Goal: Transaction & Acquisition: Purchase product/service

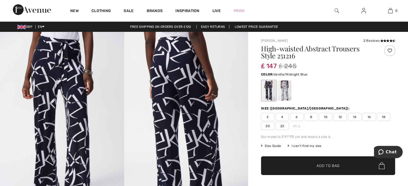
click at [283, 92] on div at bounding box center [284, 91] width 14 height 20
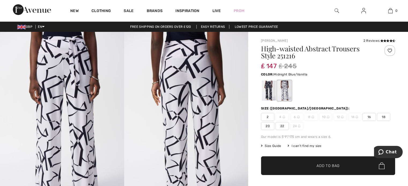
click at [267, 90] on div at bounding box center [269, 91] width 14 height 20
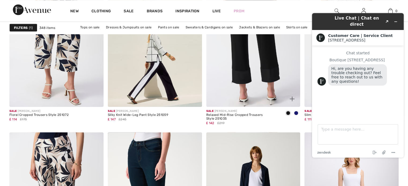
scroll to position [1046, 0]
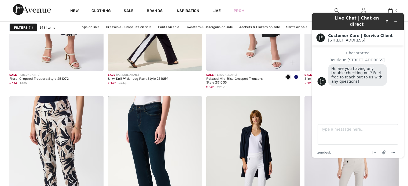
click at [290, 50] on div at bounding box center [289, 60] width 22 height 22
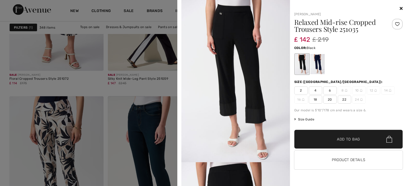
click at [400, 5] on div at bounding box center [348, 8] width 109 height 6
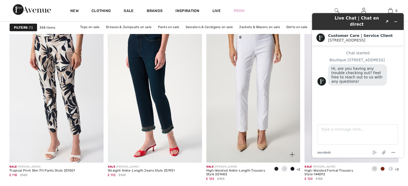
scroll to position [1126, 0]
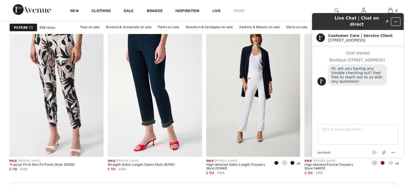
click at [395, 20] on icon "Minimize widget" at bounding box center [396, 22] width 4 height 4
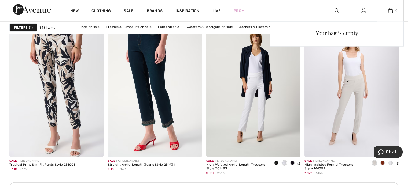
click at [284, 64] on div "Your bag is empty" at bounding box center [337, 68] width 134 height 95
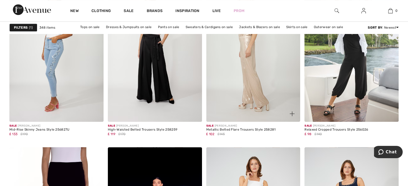
scroll to position [2306, 0]
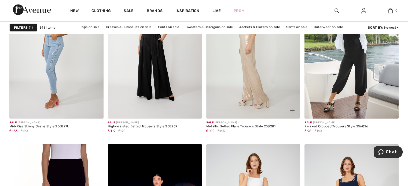
click at [251, 64] on img at bounding box center [253, 48] width 94 height 141
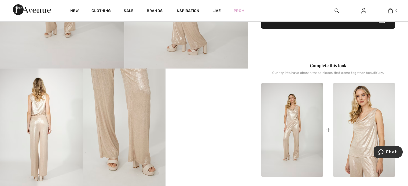
scroll to position [161, 0]
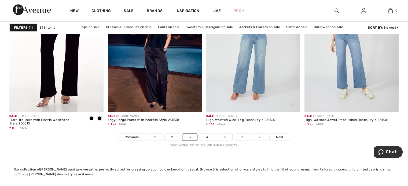
scroll to position [2520, 0]
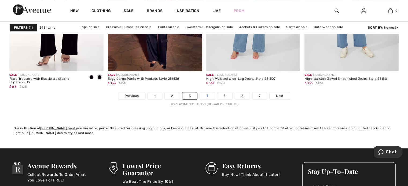
click at [209, 94] on link "4" at bounding box center [207, 95] width 15 height 7
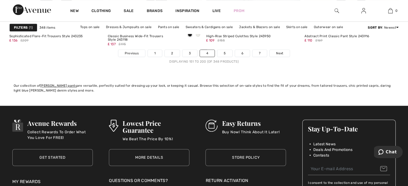
scroll to position [2520, 0]
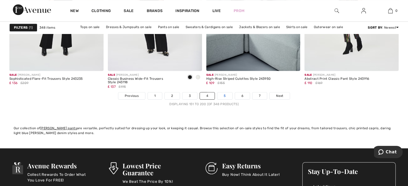
click at [223, 92] on link "5" at bounding box center [224, 95] width 15 height 7
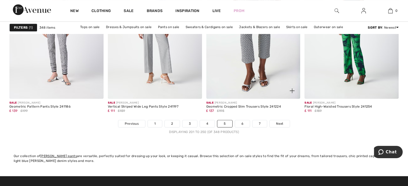
scroll to position [2520, 0]
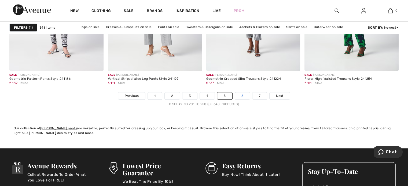
drag, startPoint x: 240, startPoint y: 95, endPoint x: 244, endPoint y: 96, distance: 4.2
click at [240, 95] on link "6" at bounding box center [242, 95] width 15 height 7
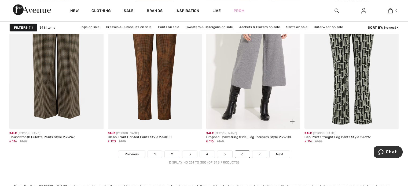
scroll to position [2520, 0]
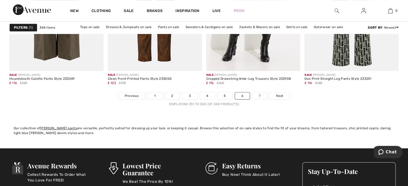
click at [257, 95] on link "7" at bounding box center [259, 95] width 14 height 7
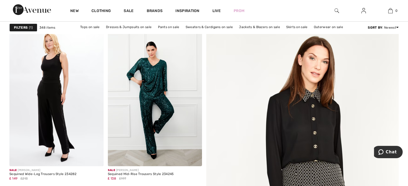
scroll to position [80, 0]
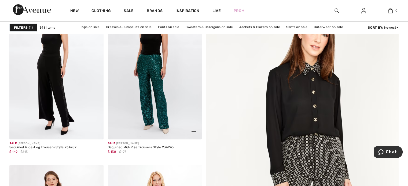
click at [156, 102] on img at bounding box center [155, 69] width 94 height 141
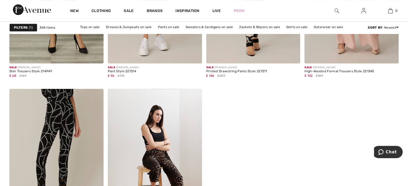
scroll to position [2279, 0]
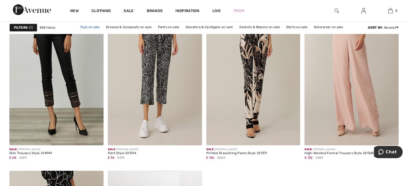
click at [90, 27] on link "Tops on sale" at bounding box center [89, 27] width 25 height 7
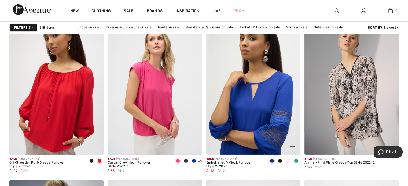
scroll to position [1716, 0]
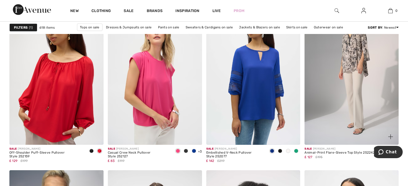
click at [348, 105] on img at bounding box center [351, 74] width 94 height 141
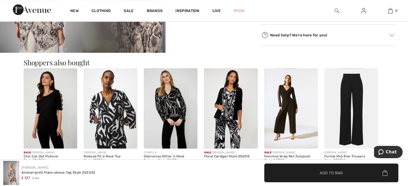
scroll to position [295, 0]
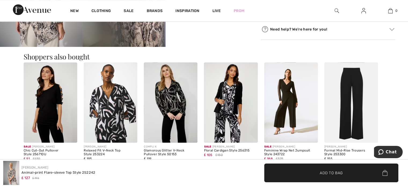
click at [228, 104] on img at bounding box center [231, 102] width 54 height 80
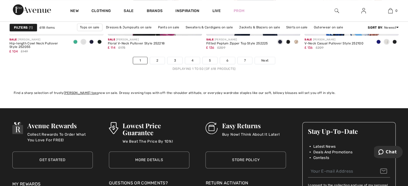
scroll to position [2520, 0]
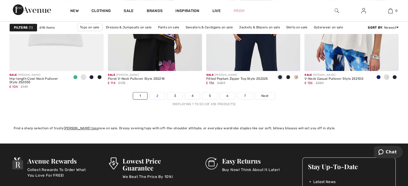
click at [157, 94] on link "2" at bounding box center [157, 95] width 15 height 7
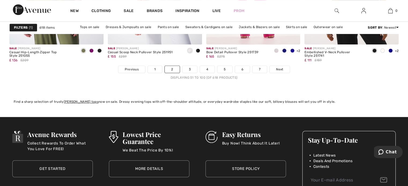
scroll to position [2547, 0]
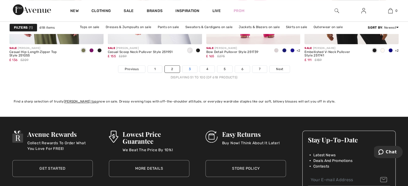
click at [187, 67] on link "3" at bounding box center [189, 69] width 15 height 7
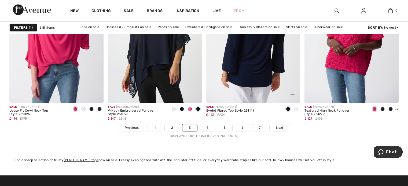
scroll to position [2574, 0]
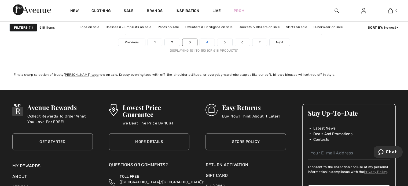
click at [207, 41] on link "4" at bounding box center [207, 42] width 15 height 7
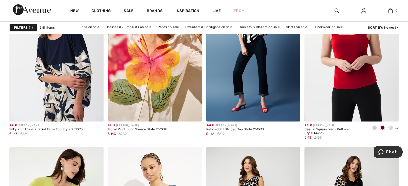
scroll to position [2145, 0]
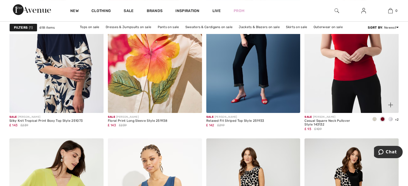
click at [373, 118] on span at bounding box center [374, 119] width 4 height 4
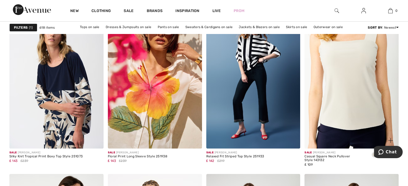
scroll to position [2091, 0]
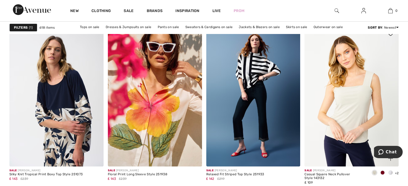
click at [391, 172] on span at bounding box center [390, 173] width 4 height 4
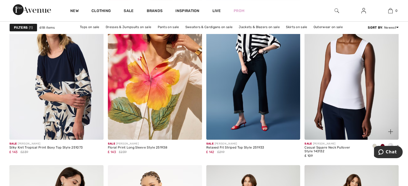
scroll to position [2145, 0]
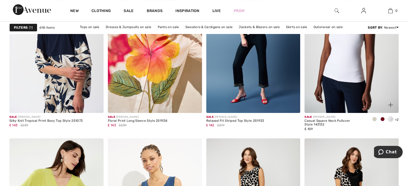
click at [353, 67] on img at bounding box center [351, 42] width 94 height 141
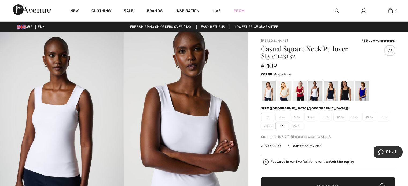
click at [282, 91] on div at bounding box center [284, 91] width 14 height 20
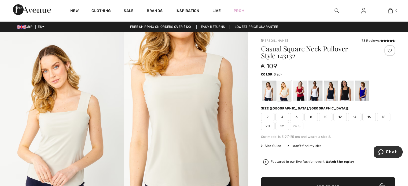
click at [346, 97] on div at bounding box center [346, 91] width 14 height 20
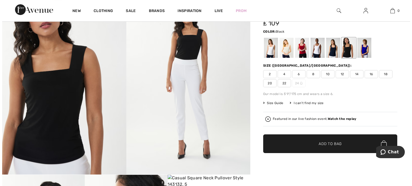
scroll to position [27, 0]
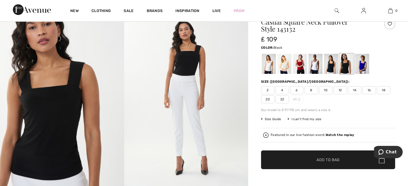
click at [339, 134] on strong "Watch the replay" at bounding box center [339, 135] width 29 height 4
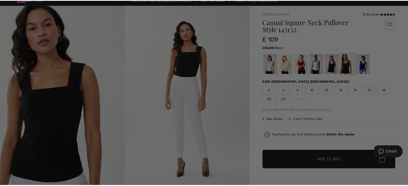
scroll to position [0, 0]
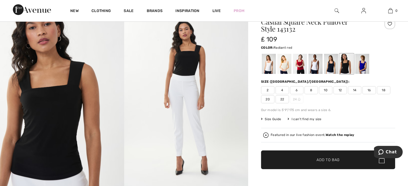
click at [299, 67] on div at bounding box center [300, 64] width 14 height 20
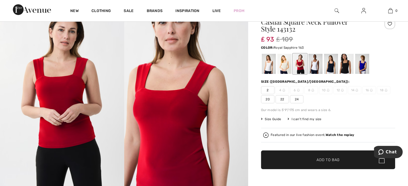
click at [361, 66] on div at bounding box center [362, 64] width 14 height 20
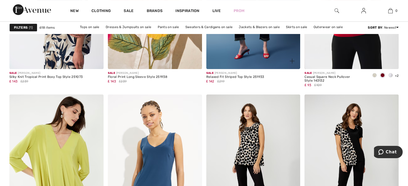
scroll to position [2225, 0]
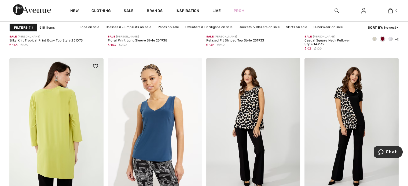
click at [58, 118] on img at bounding box center [56, 128] width 94 height 141
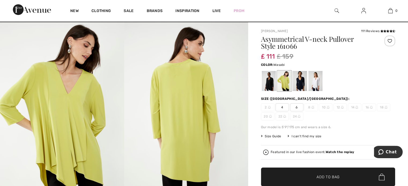
scroll to position [27, 0]
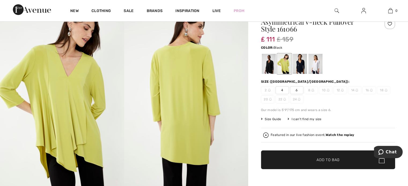
click at [268, 69] on div at bounding box center [269, 64] width 14 height 20
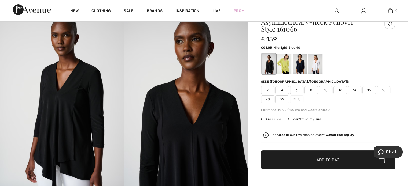
click at [299, 64] on div at bounding box center [300, 64] width 14 height 20
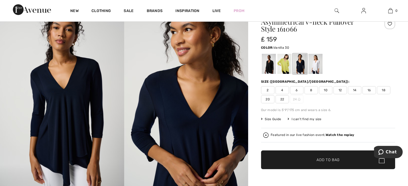
click at [315, 64] on div at bounding box center [315, 64] width 14 height 20
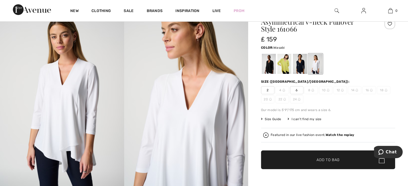
click at [285, 65] on div at bounding box center [284, 64] width 14 height 20
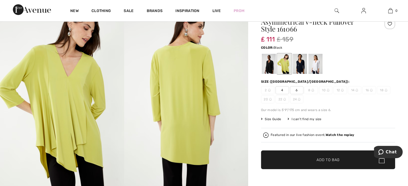
click at [269, 65] on div at bounding box center [269, 64] width 14 height 20
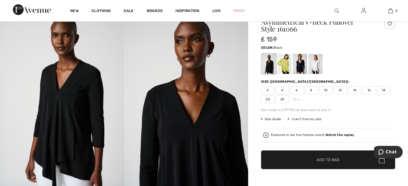
click at [354, 91] on span "14" at bounding box center [354, 90] width 13 height 8
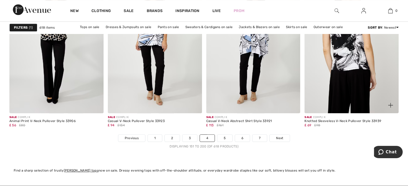
scroll to position [2493, 0]
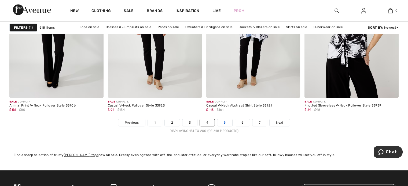
click at [223, 123] on link "5" at bounding box center [224, 122] width 15 height 7
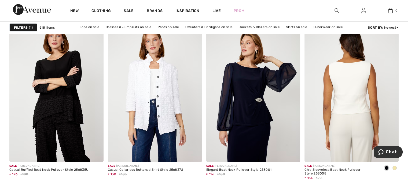
scroll to position [1126, 0]
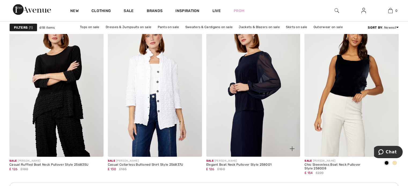
click at [255, 94] on img at bounding box center [253, 86] width 94 height 141
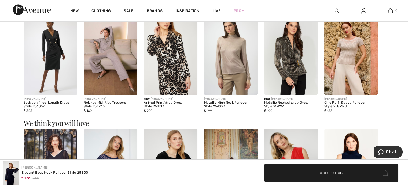
scroll to position [483, 0]
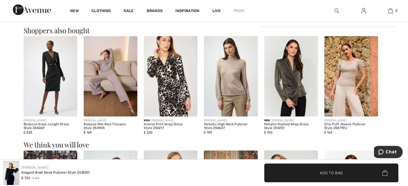
click at [290, 80] on img at bounding box center [291, 76] width 54 height 80
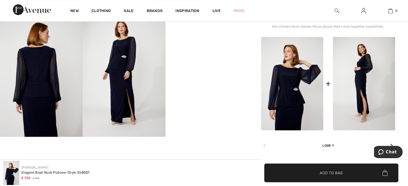
scroll to position [188, 0]
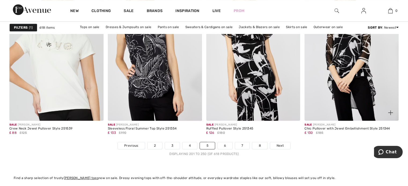
scroll to position [2493, 0]
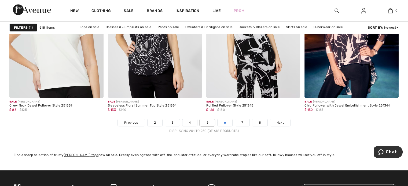
click at [226, 121] on link "6" at bounding box center [224, 122] width 15 height 7
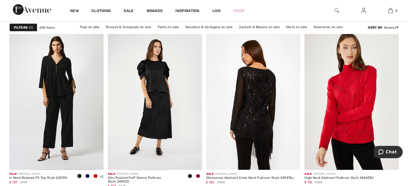
scroll to position [1126, 0]
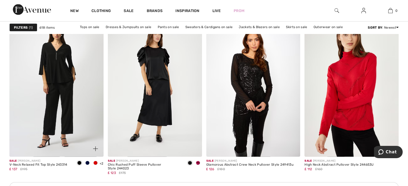
click at [87, 163] on span at bounding box center [87, 163] width 4 height 4
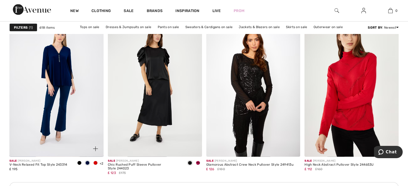
click at [94, 162] on span at bounding box center [95, 163] width 4 height 4
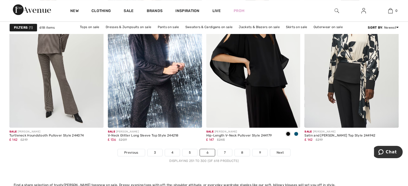
scroll to position [2467, 0]
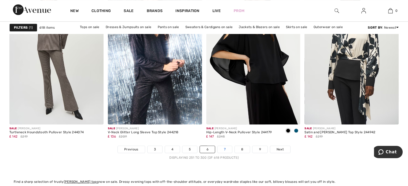
click at [225, 148] on link "7" at bounding box center [224, 149] width 14 height 7
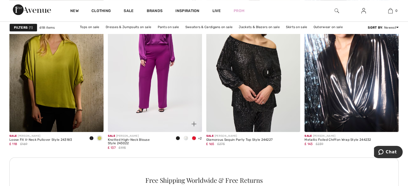
scroll to position [590, 0]
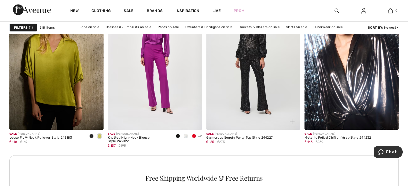
click at [251, 69] on img at bounding box center [253, 59] width 94 height 141
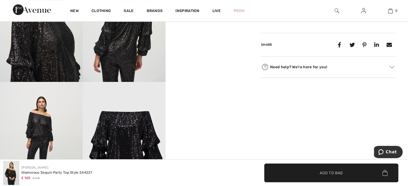
scroll to position [188, 0]
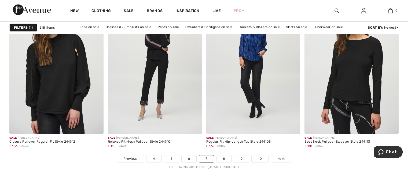
scroll to position [2520, 0]
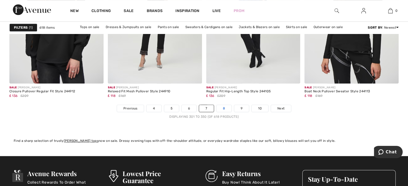
click at [226, 105] on link "8" at bounding box center [223, 108] width 15 height 7
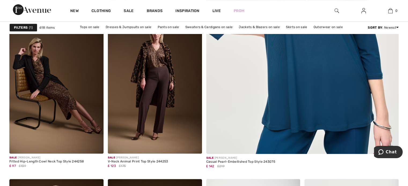
scroll to position [241, 0]
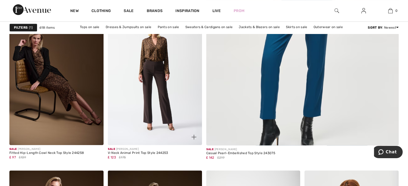
click at [152, 54] on img at bounding box center [155, 74] width 94 height 141
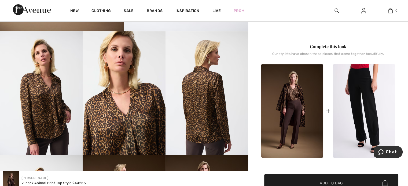
scroll to position [134, 0]
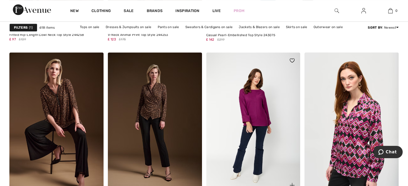
scroll to position [375, 0]
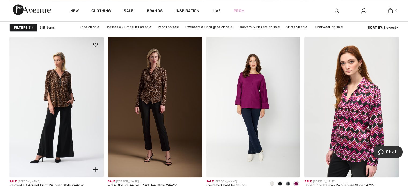
click at [65, 90] on img at bounding box center [56, 107] width 94 height 141
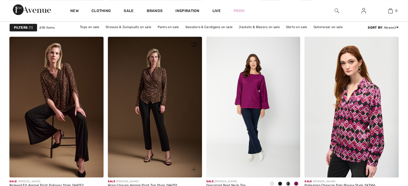
scroll to position [375, 0]
click at [154, 92] on img at bounding box center [155, 107] width 94 height 141
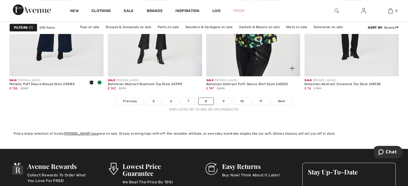
scroll to position [2520, 0]
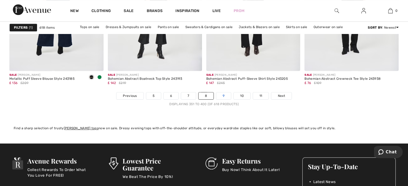
click at [223, 95] on link "9" at bounding box center [223, 95] width 15 height 7
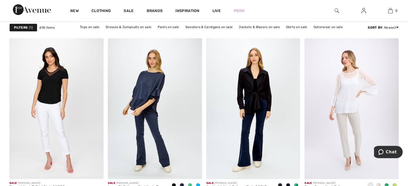
scroll to position [2091, 0]
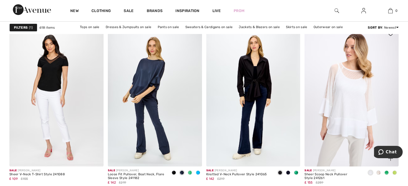
click at [340, 114] on img at bounding box center [351, 96] width 94 height 141
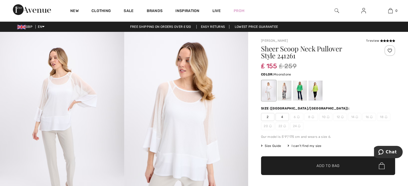
click at [282, 91] on div at bounding box center [284, 91] width 14 height 20
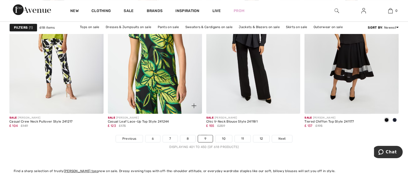
scroll to position [2493, 0]
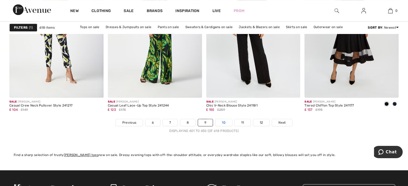
click at [224, 122] on link "10" at bounding box center [223, 122] width 17 height 7
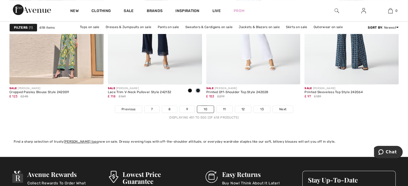
scroll to position [2520, 0]
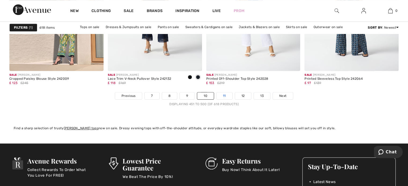
click at [223, 96] on link "11" at bounding box center [224, 95] width 16 height 7
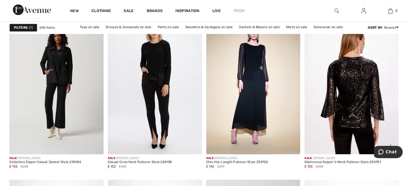
scroll to position [804, 0]
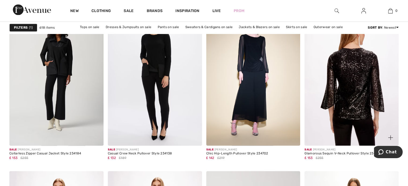
click at [356, 103] on img at bounding box center [351, 75] width 94 height 141
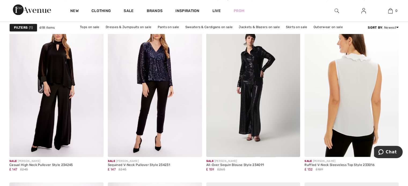
scroll to position [965, 0]
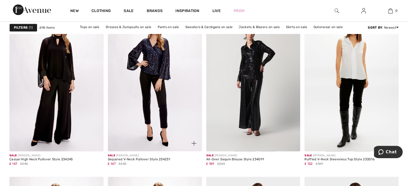
click at [145, 104] on img at bounding box center [155, 80] width 94 height 141
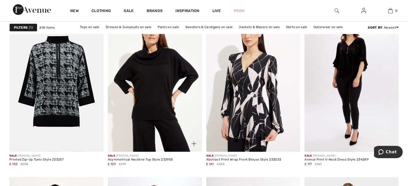
scroll to position [1716, 0]
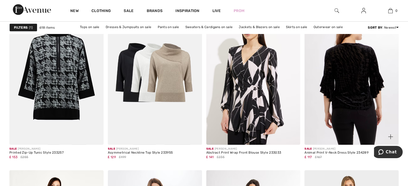
click at [342, 84] on img at bounding box center [351, 74] width 94 height 141
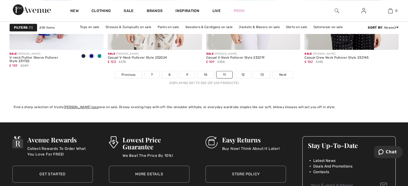
scroll to position [2547, 0]
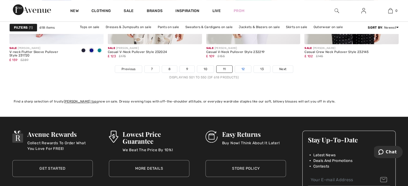
click at [241, 69] on link "12" at bounding box center [243, 69] width 16 height 7
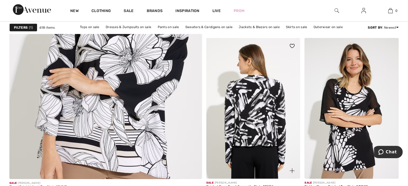
scroll to position [1528, 0]
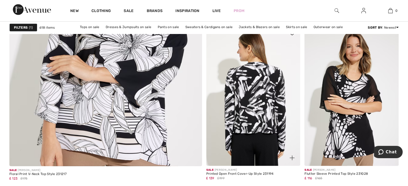
click at [253, 117] on img at bounding box center [253, 95] width 94 height 141
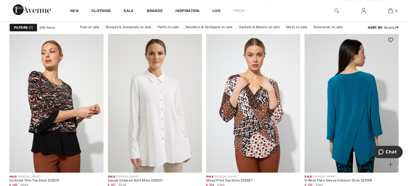
scroll to position [2252, 0]
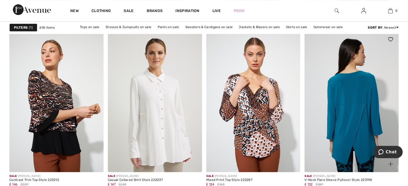
click at [358, 134] on img at bounding box center [351, 101] width 94 height 141
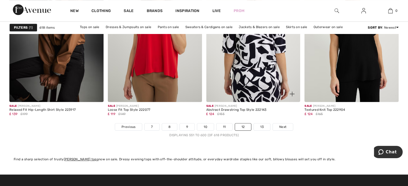
scroll to position [2493, 0]
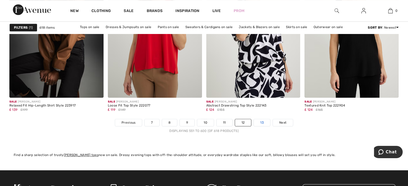
click at [262, 121] on link "13" at bounding box center [262, 122] width 16 height 7
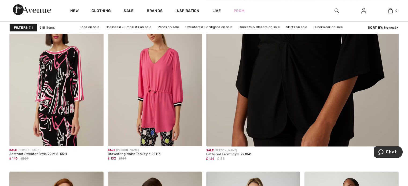
scroll to position [241, 0]
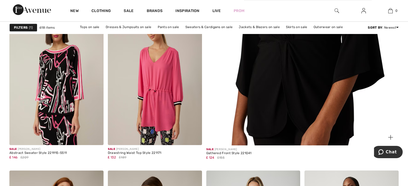
click at [301, 57] on img at bounding box center [302, 11] width 231 height 346
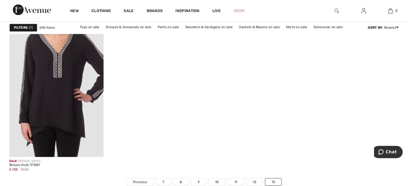
scroll to position [992, 0]
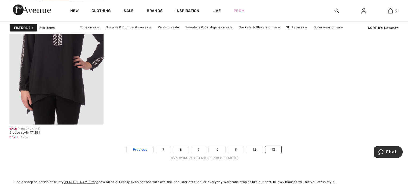
click at [146, 151] on span "Previous" at bounding box center [140, 149] width 14 height 5
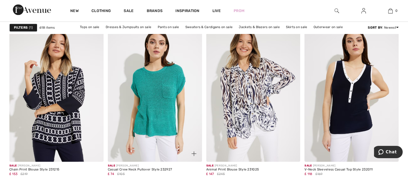
scroll to position [831, 0]
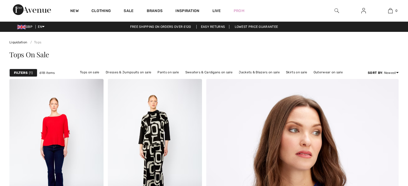
scroll to position [2493, 0]
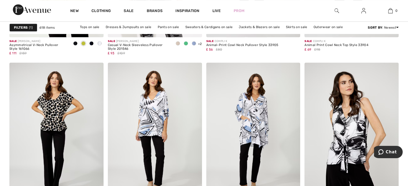
scroll to position [2418, 0]
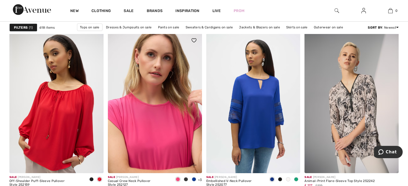
scroll to position [1743, 0]
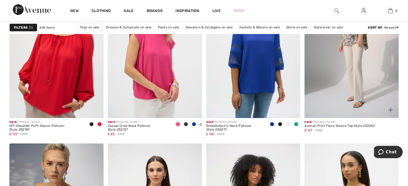
click at [366, 70] on img at bounding box center [351, 47] width 94 height 141
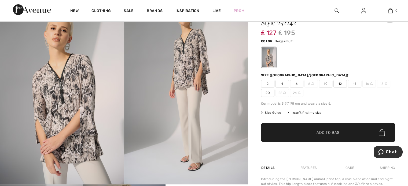
scroll to position [27, 0]
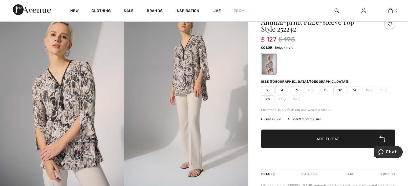
click at [356, 90] on span "14" at bounding box center [354, 90] width 13 height 8
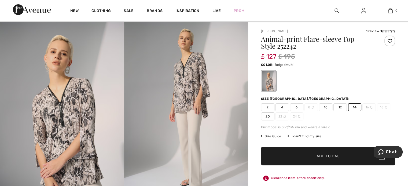
scroll to position [0, 0]
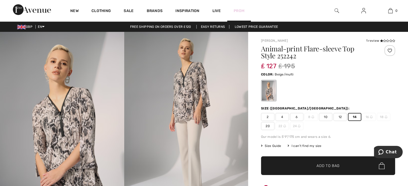
click at [238, 10] on link "Prom" at bounding box center [239, 11] width 11 height 6
click at [239, 11] on link "Prom" at bounding box center [239, 11] width 11 height 6
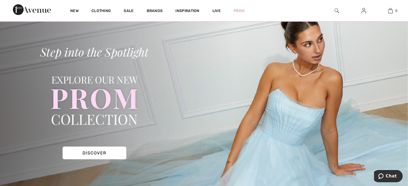
scroll to position [54, 0]
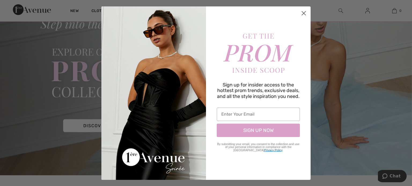
click at [301, 31] on div "Sign up for insider access to the hottest prom trends, exclusive deals, and all…" at bounding box center [258, 93] width 105 height 174
click at [304, 12] on circle "Close dialog" at bounding box center [303, 13] width 9 height 9
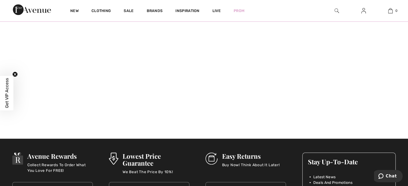
scroll to position [282, 0]
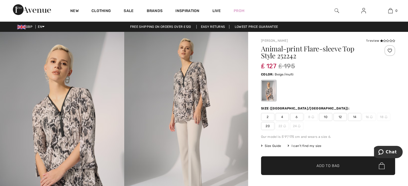
click at [355, 118] on span "14" at bounding box center [354, 117] width 13 height 8
click at [333, 166] on span "Add to Bag" at bounding box center [327, 166] width 23 height 6
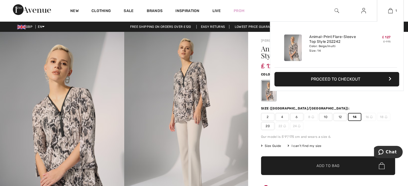
click at [372, 80] on button "Proceed to Checkout" at bounding box center [336, 79] width 125 height 14
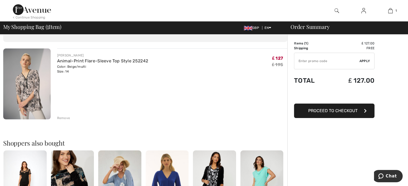
scroll to position [27, 0]
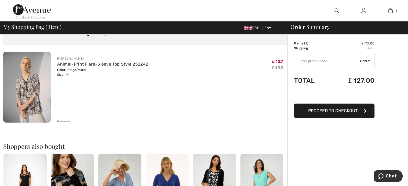
click at [331, 111] on span "Proceed to Checkout" at bounding box center [332, 110] width 49 height 5
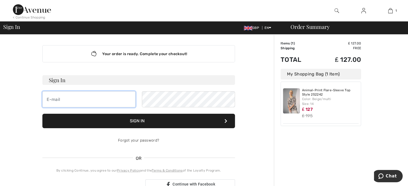
type input "[EMAIL_ADDRESS][DOMAIN_NAME]"
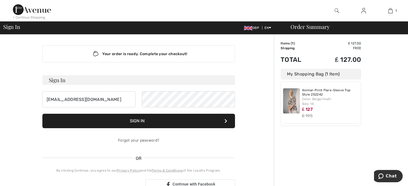
click at [149, 121] on button "Sign In" at bounding box center [138, 121] width 193 height 14
click at [224, 121] on icon at bounding box center [225, 121] width 3 height 4
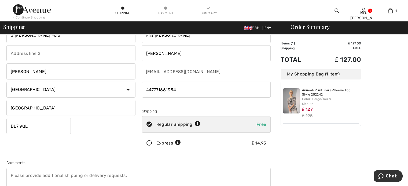
scroll to position [80, 0]
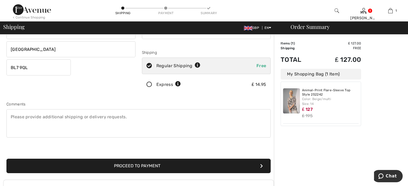
click at [259, 163] on button "Proceed to Payment" at bounding box center [138, 166] width 264 height 14
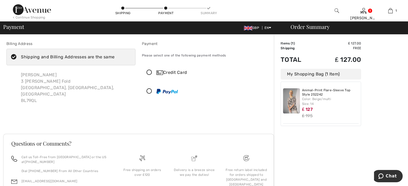
click at [148, 90] on icon at bounding box center [149, 92] width 14 height 6
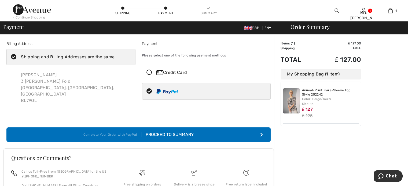
click at [249, 128] on button "Complete Your Order with PayPal Proceed to Summary" at bounding box center [138, 135] width 264 height 14
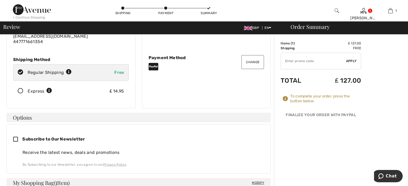
scroll to position [54, 0]
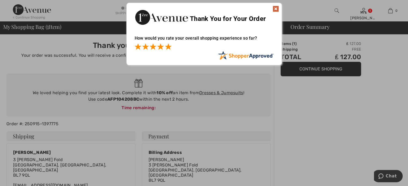
click at [167, 48] on span at bounding box center [168, 46] width 6 height 6
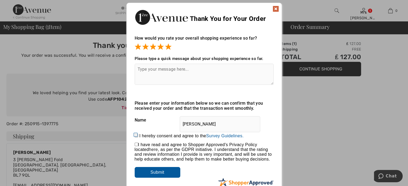
click at [145, 72] on textarea at bounding box center [204, 74] width 139 height 21
type textarea "So quick and easy to use"
click at [135, 135] on input "I hereby consent and agree to the By submitting a review, you grant permission …" at bounding box center [136, 135] width 3 height 3
click at [161, 171] on input "Submit" at bounding box center [158, 172] width 46 height 11
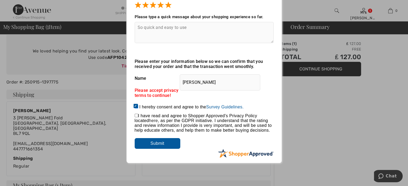
scroll to position [54, 0]
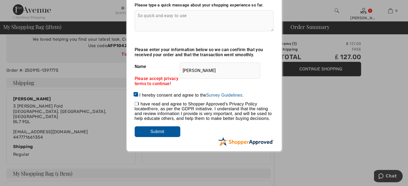
click at [164, 131] on input "Submit" at bounding box center [158, 132] width 46 height 11
click at [159, 131] on input "Submit" at bounding box center [158, 132] width 46 height 11
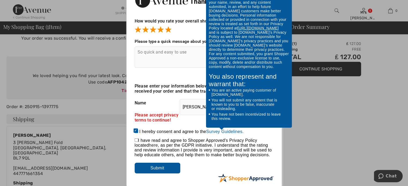
scroll to position [27, 0]
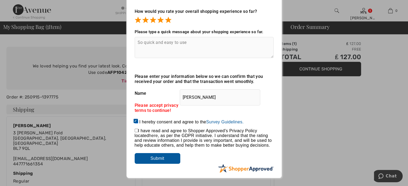
click at [135, 120] on input "I hereby consent and agree to the By submitting a review, you grant permission …" at bounding box center [136, 121] width 3 height 3
click at [135, 121] on input "I hereby consent and agree to the By submitting a review, you grant permission …" at bounding box center [136, 121] width 3 height 3
checkbox input "true"
click at [162, 159] on input "Submit" at bounding box center [158, 158] width 46 height 11
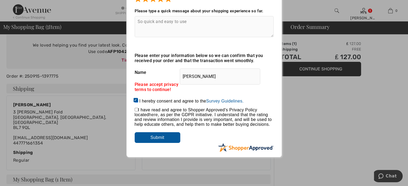
scroll to position [54, 0]
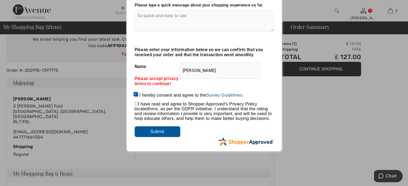
click at [135, 103] on input "checkbox" at bounding box center [136, 103] width 3 height 3
checkbox input "true"
click at [164, 135] on input "Submit" at bounding box center [158, 132] width 46 height 11
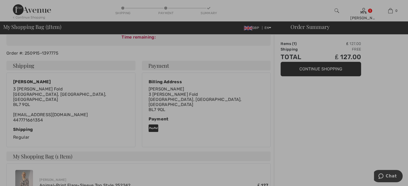
scroll to position [27, 0]
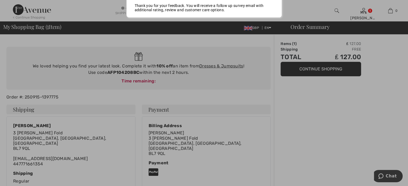
click at [328, 68] on div at bounding box center [204, 93] width 408 height 186
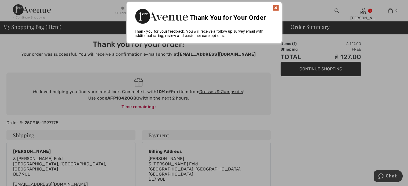
scroll to position [0, 0]
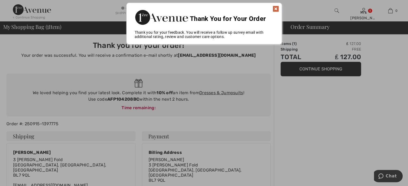
click at [276, 8] on img at bounding box center [275, 9] width 6 height 6
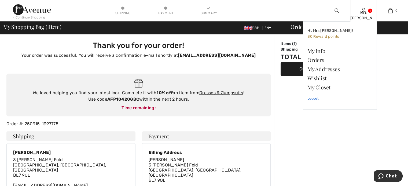
click at [312, 98] on link "Logout" at bounding box center [339, 98] width 65 height 13
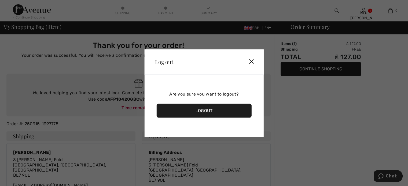
click at [219, 110] on div "Logout" at bounding box center [203, 111] width 95 height 14
